Goal: Task Accomplishment & Management: Manage account settings

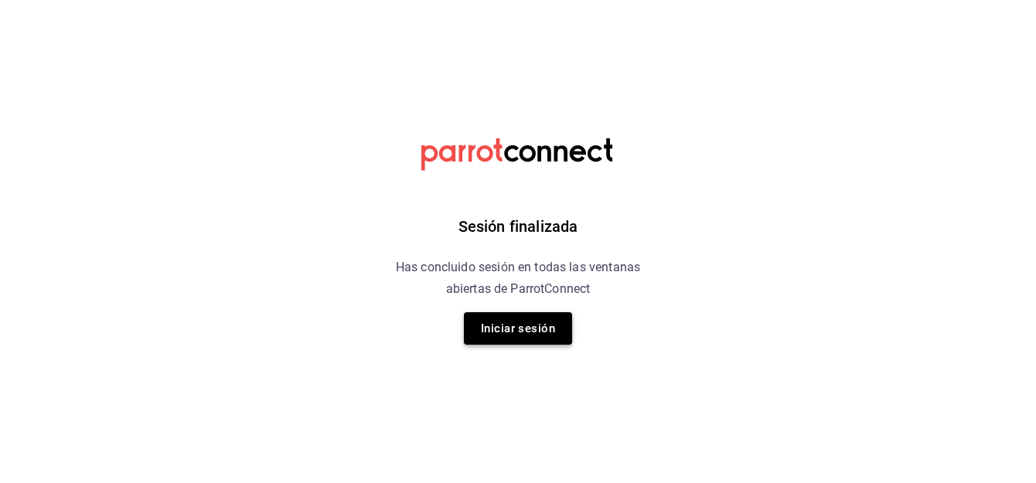
click at [536, 331] on button "Iniciar sesión" at bounding box center [518, 328] width 108 height 32
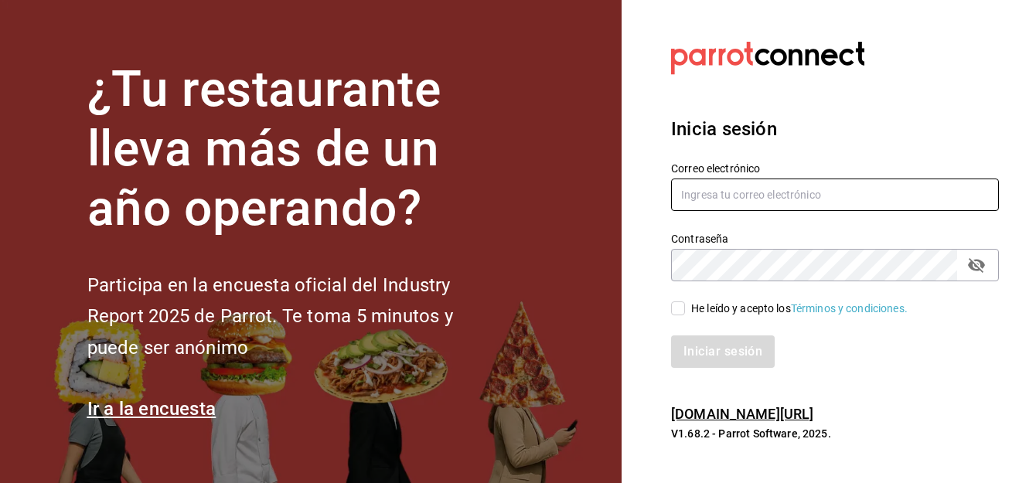
click at [728, 189] on input "text" at bounding box center [835, 195] width 328 height 32
type input "[PERSON_NAME][EMAIL_ADDRESS][DOMAIN_NAME]"
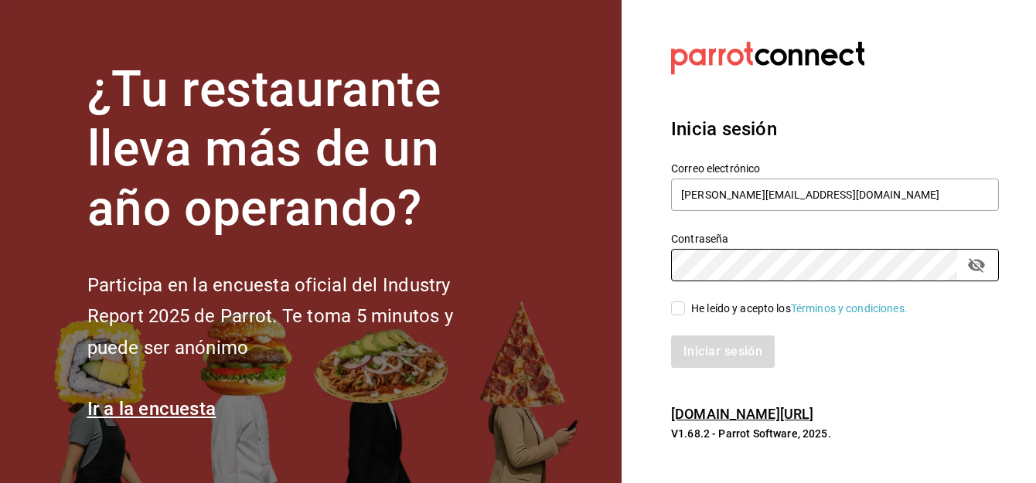
click at [679, 309] on input "He leído y acepto los Términos y condiciones." at bounding box center [678, 309] width 14 height 14
checkbox input "true"
click at [707, 346] on button "Iniciar sesión" at bounding box center [723, 352] width 105 height 32
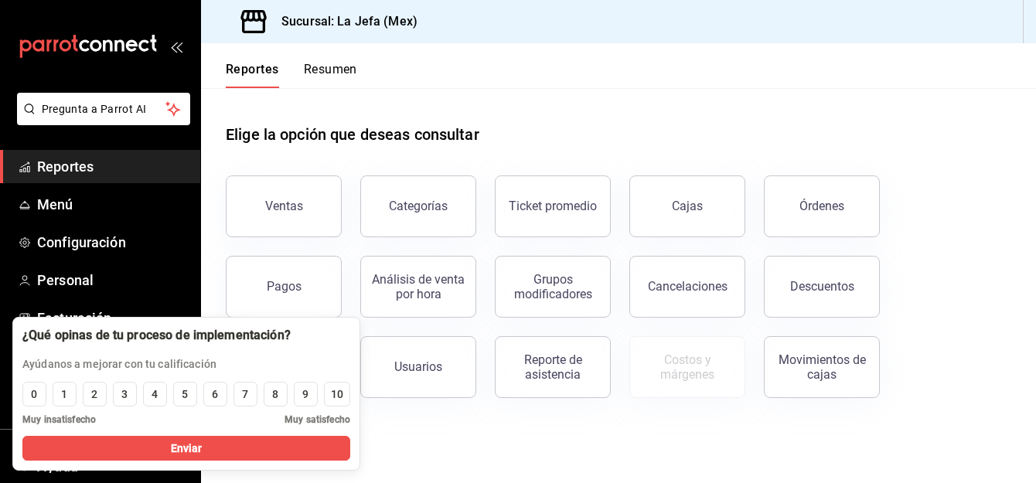
click at [716, 449] on main "Elige la opción que deseas consultar Ventas Categorías Ticket promedio Cajas Ór…" at bounding box center [618, 285] width 835 height 395
click at [798, 101] on div "Elige la opción que deseas consultar" at bounding box center [619, 122] width 786 height 69
click at [692, 422] on div "Elige la opción que deseas consultar Ventas Categorías Ticket promedio Cajas Ór…" at bounding box center [618, 255] width 835 height 335
click at [219, 452] on button "Enviar" at bounding box center [186, 448] width 328 height 25
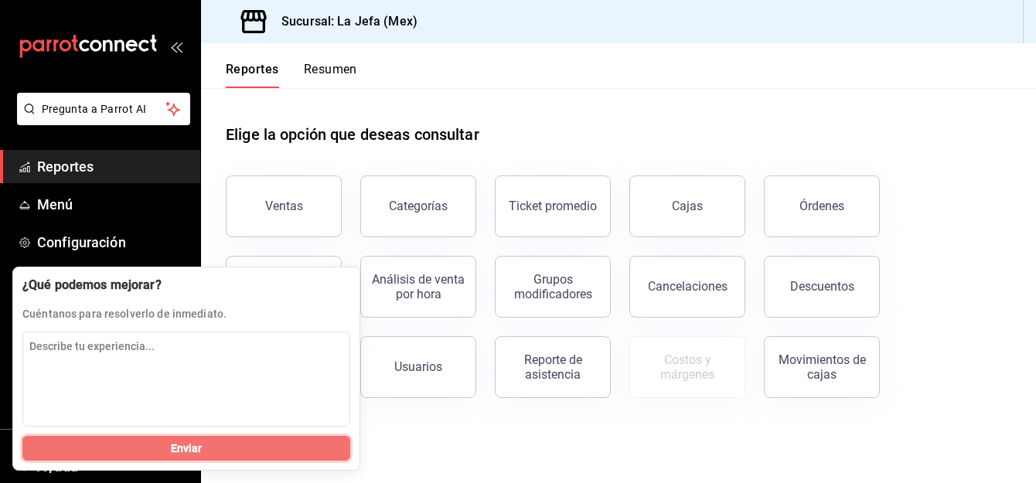
click at [247, 449] on button "Enviar" at bounding box center [186, 448] width 328 height 25
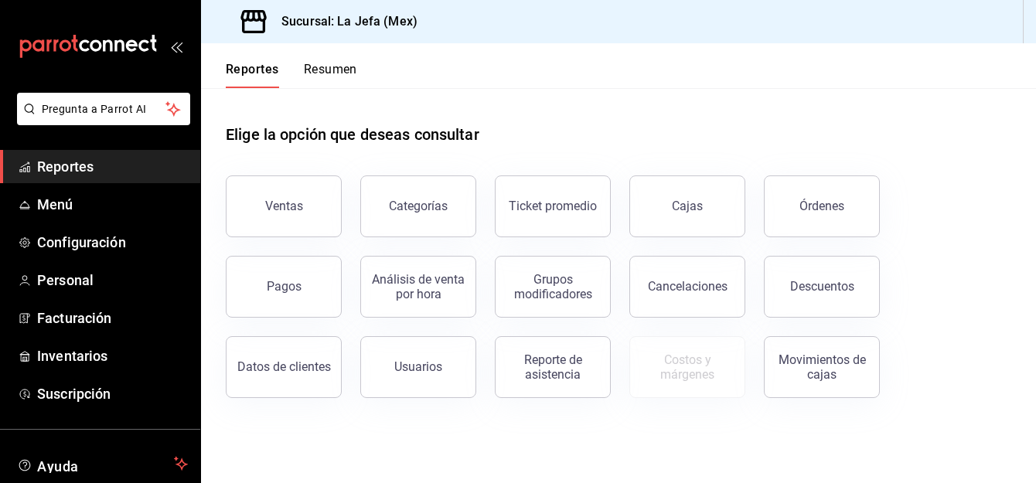
click at [90, 172] on span "Reportes" at bounding box center [112, 166] width 151 height 21
click at [74, 162] on span "Reportes" at bounding box center [112, 166] width 151 height 21
click at [294, 206] on div "Ventas" at bounding box center [284, 206] width 38 height 15
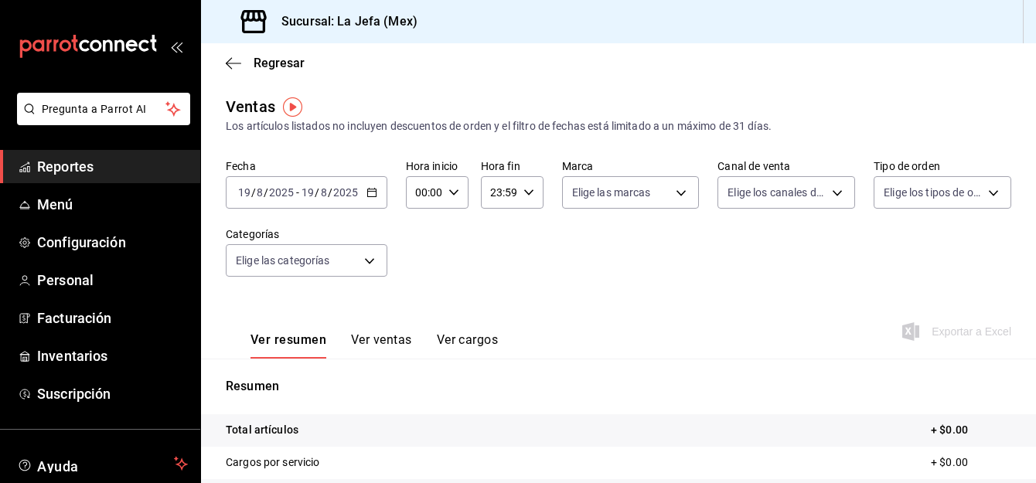
click at [73, 163] on span "Reportes" at bounding box center [112, 166] width 151 height 21
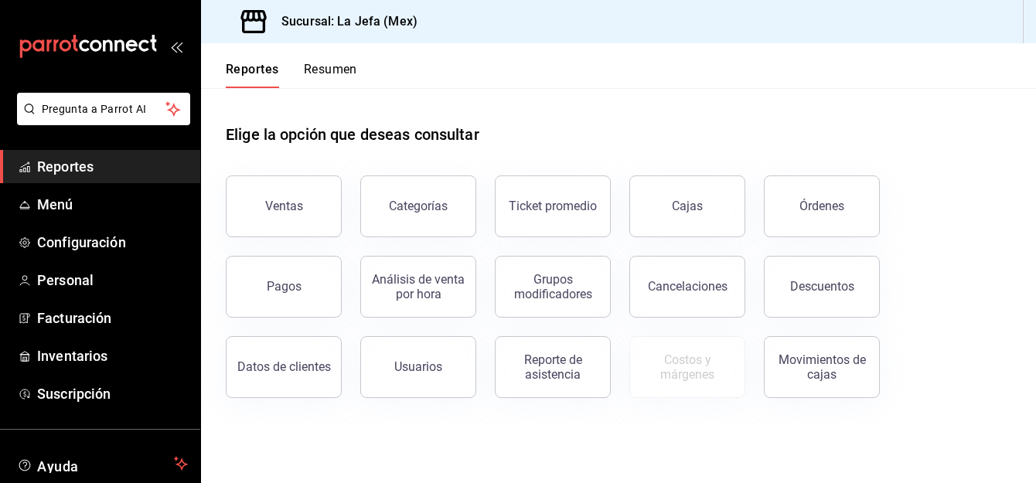
click at [348, 215] on div "Categorías" at bounding box center [409, 197] width 135 height 80
click at [489, 249] on div "Grupos modificadores" at bounding box center [543, 277] width 135 height 80
click at [447, 203] on button "Categorías" at bounding box center [418, 207] width 116 height 62
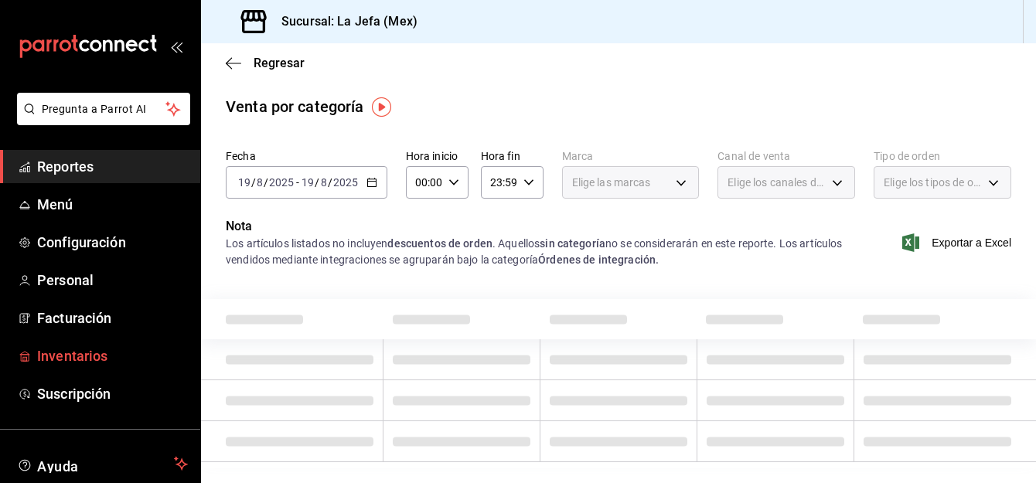
click at [64, 357] on span "Inventarios" at bounding box center [112, 356] width 151 height 21
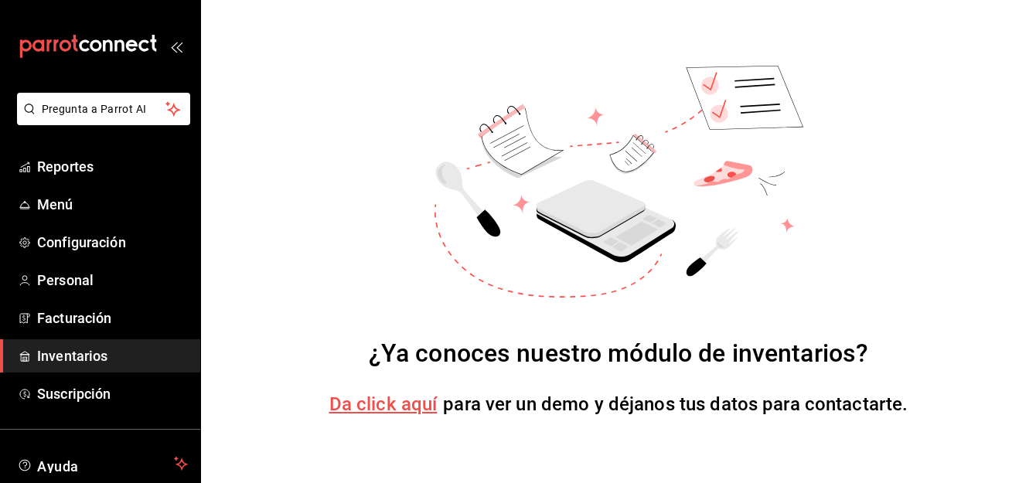
click at [397, 403] on span "Da click aquí" at bounding box center [383, 405] width 108 height 22
click at [78, 349] on span "Inventarios" at bounding box center [112, 356] width 151 height 21
click at [86, 234] on span "Configuración" at bounding box center [112, 242] width 151 height 21
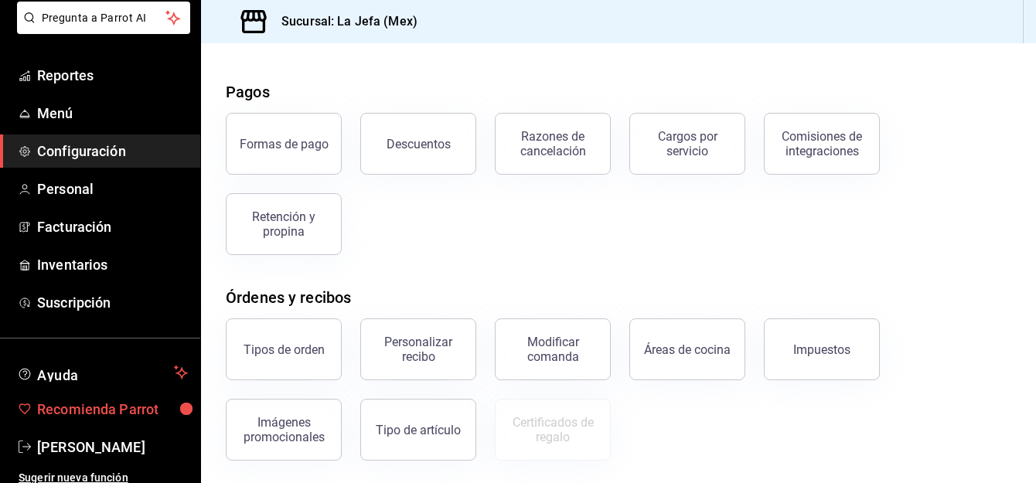
scroll to position [101, 0]
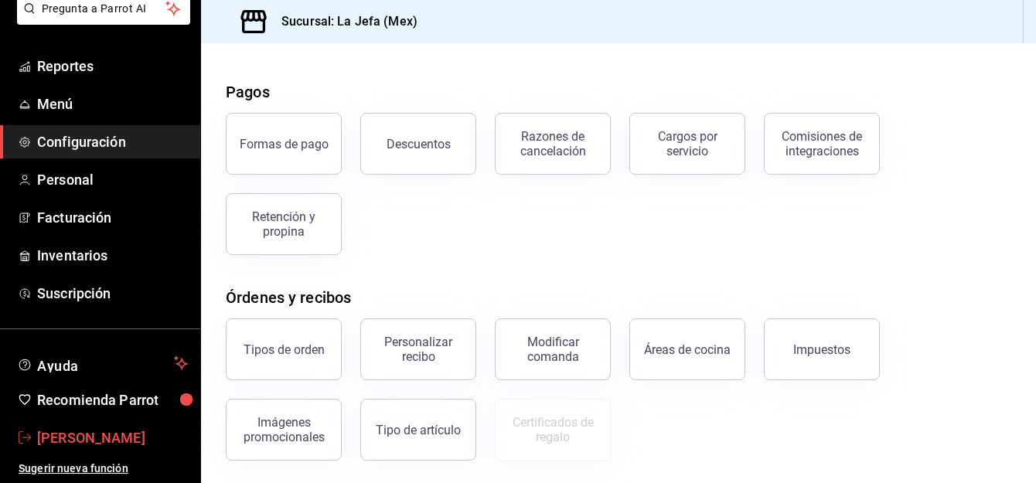
click at [89, 435] on span "[PERSON_NAME]" at bounding box center [112, 438] width 151 height 21
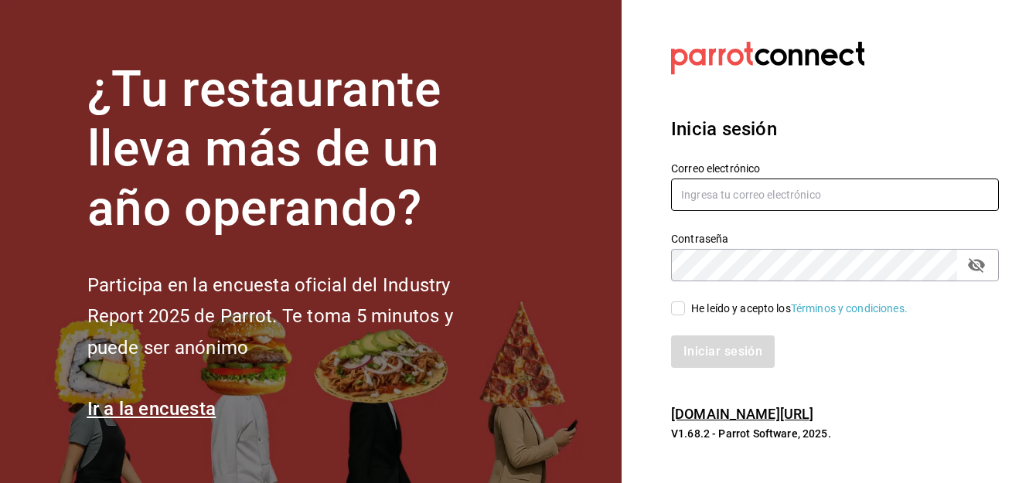
click at [770, 200] on input "text" at bounding box center [835, 195] width 328 height 32
type input "[PERSON_NAME][EMAIL_ADDRESS][DOMAIN_NAME]"
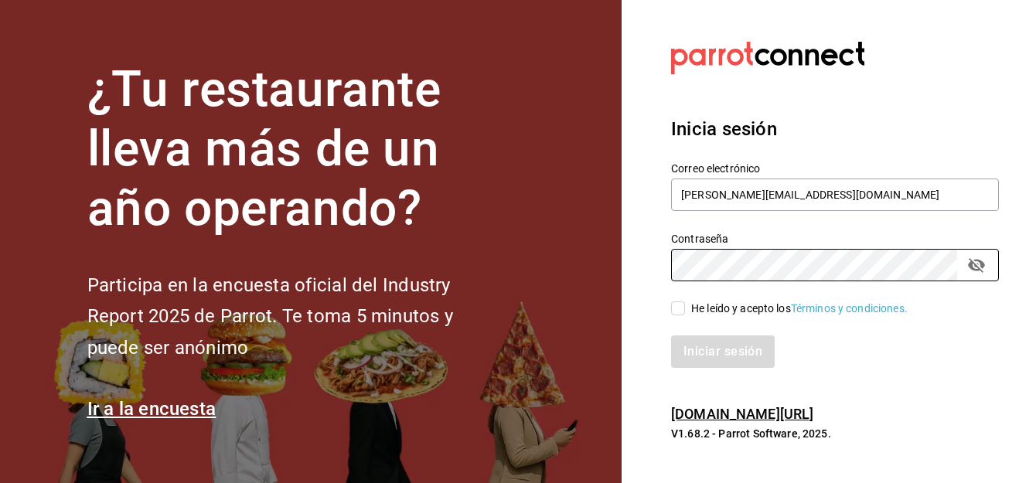
click at [681, 306] on input "He leído y acepto los Términos y condiciones." at bounding box center [678, 309] width 14 height 14
checkbox input "true"
click at [717, 357] on button "Iniciar sesión" at bounding box center [723, 352] width 105 height 32
